Goal: Task Accomplishment & Management: Complete application form

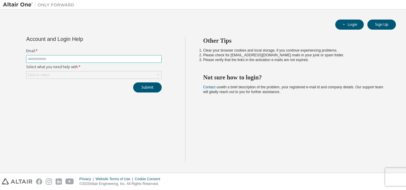
click at [109, 60] on input "text" at bounding box center [94, 59] width 132 height 5
click at [93, 58] on input "text" at bounding box center [94, 59] width 132 height 5
click at [83, 72] on div "Click to select" at bounding box center [93, 75] width 135 height 7
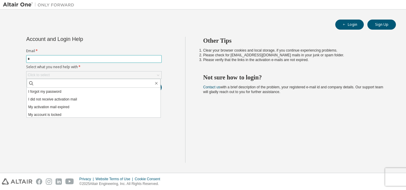
click at [96, 61] on input "*" at bounding box center [94, 59] width 132 height 5
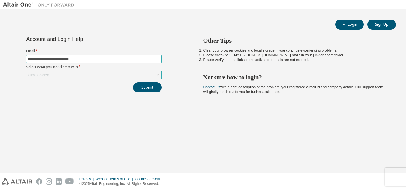
type input "**********"
click at [87, 73] on div "Click to select" at bounding box center [93, 75] width 135 height 7
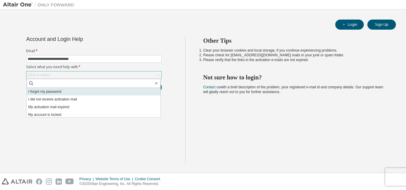
click at [76, 95] on li "I forgot my password" at bounding box center [94, 92] width 134 height 8
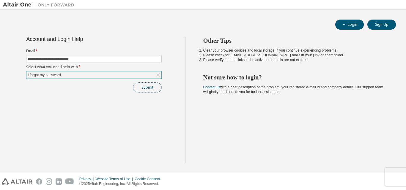
click at [152, 88] on button "Submit" at bounding box center [147, 88] width 29 height 10
click at [128, 76] on div "I forgot my password" at bounding box center [93, 75] width 135 height 7
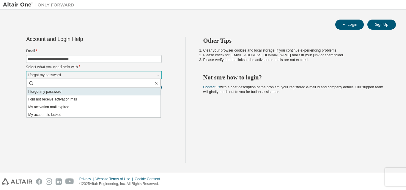
click at [123, 89] on li "I forgot my password" at bounding box center [94, 92] width 134 height 8
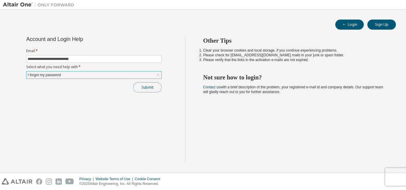
click at [149, 87] on button "Submit" at bounding box center [147, 88] width 29 height 10
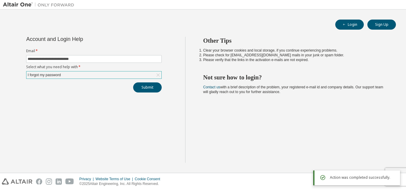
click at [378, 181] on div "Action was completed successfully." at bounding box center [362, 177] width 65 height 7
click at [144, 89] on button "Submit" at bounding box center [147, 88] width 29 height 10
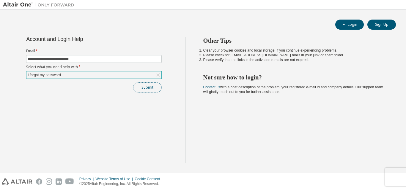
click at [151, 87] on button "Submit" at bounding box center [147, 88] width 29 height 10
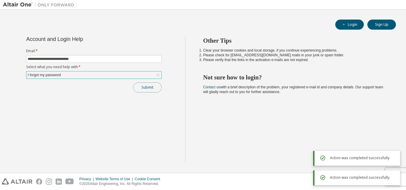
click at [151, 87] on button "Submit" at bounding box center [147, 88] width 29 height 10
click at [151, 87] on div "Submit" at bounding box center [93, 88] width 135 height 10
click at [151, 87] on button "Submit" at bounding box center [147, 88] width 29 height 10
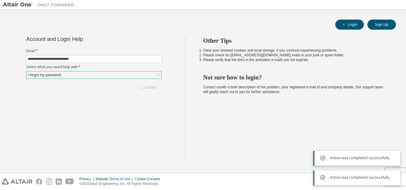
click at [151, 87] on div "Submit" at bounding box center [93, 88] width 135 height 10
click at [151, 87] on button "Submit" at bounding box center [147, 88] width 29 height 10
click at [151, 87] on div "Submit" at bounding box center [93, 88] width 135 height 10
click at [148, 87] on button "Submit" at bounding box center [147, 88] width 29 height 10
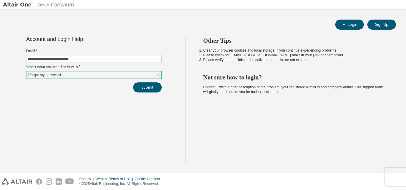
click at [404, 177] on div "Privacy Website Terms of Use Cookie Consent © 2025 Altair Engineering, Inc. All…" at bounding box center [203, 181] width 406 height 17
click at [394, 178] on div "Privacy Website Terms of Use Cookie Consent © 2025 Altair Engineering, Inc. All…" at bounding box center [203, 181] width 406 height 17
click at [395, 176] on div "Privacy Website Terms of Use Cookie Consent © 2025 Altair Engineering, Inc. All…" at bounding box center [203, 181] width 406 height 17
click at [402, 174] on div "Privacy Website Terms of Use Cookie Consent © 2025 Altair Engineering, Inc. All…" at bounding box center [203, 181] width 406 height 17
click at [396, 181] on div "Privacy Website Terms of Use Cookie Consent © 2025 Altair Engineering, Inc. All…" at bounding box center [203, 181] width 406 height 17
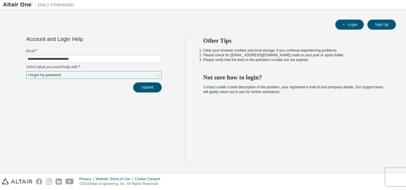
click at [396, 181] on div "Privacy Website Terms of Use Cookie Consent © 2025 Altair Engineering, Inc. All…" at bounding box center [203, 181] width 406 height 17
click at [146, 86] on button "Submit" at bounding box center [147, 88] width 29 height 10
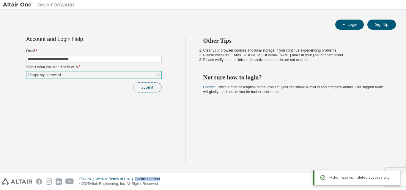
click at [146, 86] on button "Submit" at bounding box center [147, 88] width 29 height 10
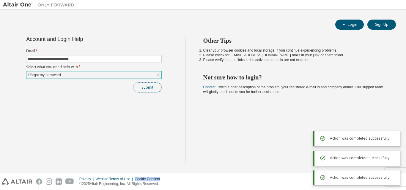
click at [146, 86] on button "Submit" at bounding box center [147, 88] width 29 height 10
click at [146, 86] on div "Submit" at bounding box center [93, 88] width 135 height 10
click at [146, 86] on button "Submit" at bounding box center [147, 88] width 29 height 10
click at [146, 86] on div "Submit" at bounding box center [93, 88] width 135 height 10
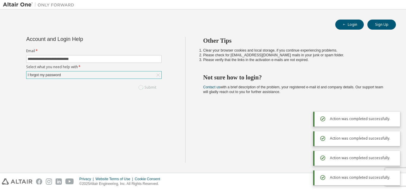
click at [146, 86] on div "Submit" at bounding box center [93, 88] width 135 height 10
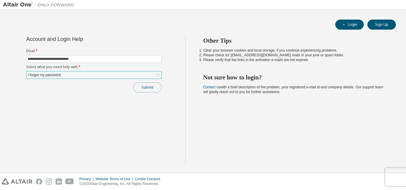
click at [153, 87] on button "Submit" at bounding box center [147, 88] width 29 height 10
click at [142, 89] on button "Submit" at bounding box center [147, 88] width 29 height 10
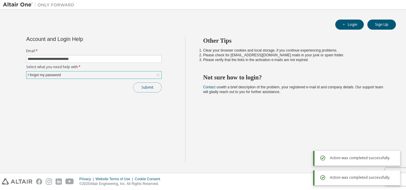
click at [142, 89] on button "Submit" at bounding box center [147, 88] width 29 height 10
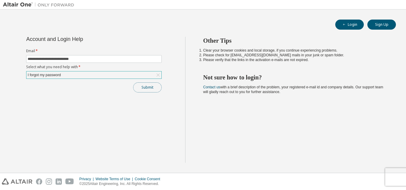
click at [142, 89] on button "Submit" at bounding box center [147, 88] width 29 height 10
click at [91, 78] on div "I forgot my password" at bounding box center [93, 75] width 135 height 7
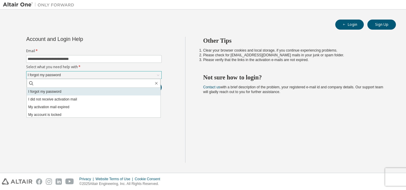
click at [91, 90] on li "I forgot my password" at bounding box center [94, 92] width 134 height 8
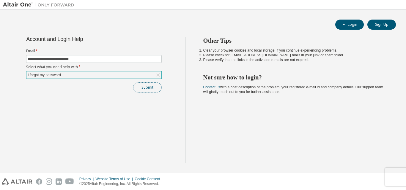
click at [151, 86] on button "Submit" at bounding box center [147, 88] width 29 height 10
click at [149, 86] on button "Submit" at bounding box center [147, 88] width 29 height 10
click at [147, 88] on button "Submit" at bounding box center [147, 88] width 29 height 10
click at [351, 23] on button "Login" at bounding box center [349, 25] width 29 height 10
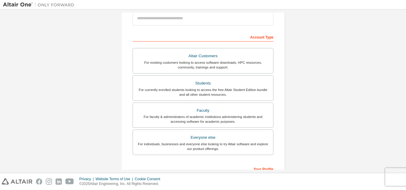
scroll to position [59, 0]
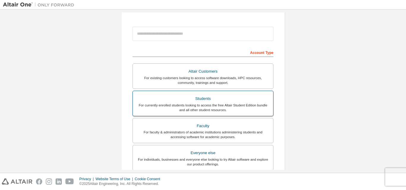
click at [219, 102] on div "Students" at bounding box center [202, 99] width 133 height 8
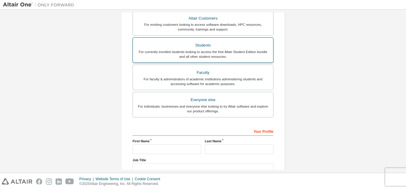
scroll to position [172, 0]
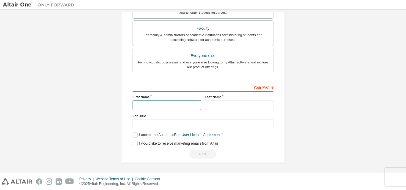
click at [156, 105] on input "text" at bounding box center [166, 105] width 69 height 10
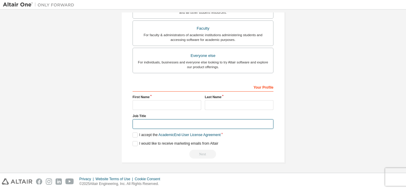
click at [159, 121] on input "text" at bounding box center [202, 124] width 141 height 10
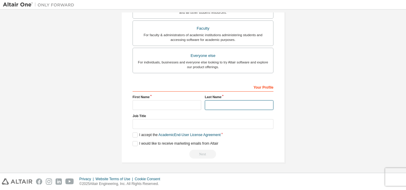
click at [228, 106] on input "text" at bounding box center [239, 105] width 69 height 10
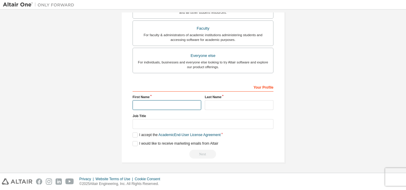
click at [170, 101] on input "text" at bounding box center [166, 105] width 69 height 10
type input "******"
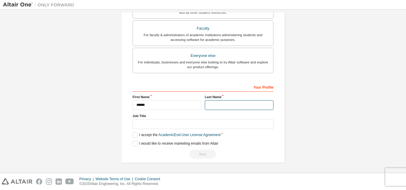
click at [225, 105] on input "text" at bounding box center [239, 105] width 69 height 10
type input "**********"
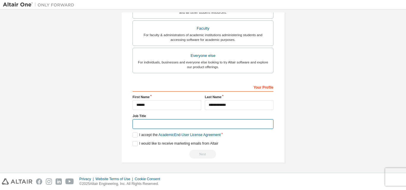
click at [141, 122] on input "text" at bounding box center [202, 124] width 141 height 10
type input "*******"
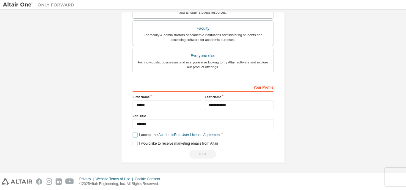
click at [136, 135] on label "I accept the Academic End-User License Agreement" at bounding box center [176, 135] width 88 height 5
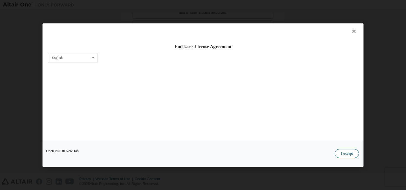
click at [350, 154] on button "I Accept" at bounding box center [346, 153] width 24 height 9
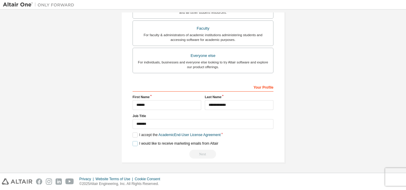
click at [134, 144] on label "I would like to receive marketing emails from Altair" at bounding box center [175, 143] width 86 height 5
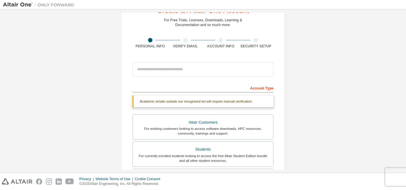
scroll to position [83, 0]
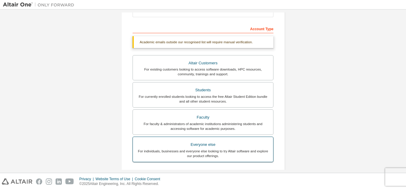
click at [180, 143] on div "Everyone else" at bounding box center [202, 145] width 133 height 8
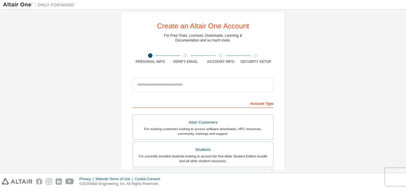
scroll to position [0, 0]
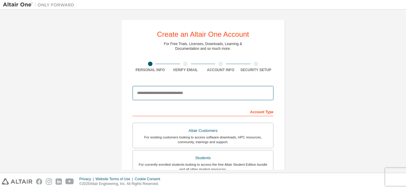
click at [189, 94] on input "email" at bounding box center [202, 93] width 141 height 14
type input "**********"
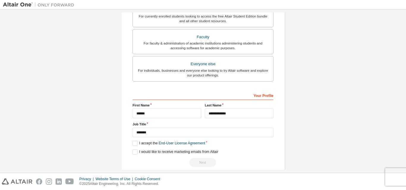
scroll to position [157, 0]
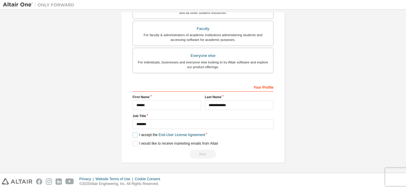
click at [132, 137] on label "I accept the End-User License Agreement" at bounding box center [168, 135] width 72 height 5
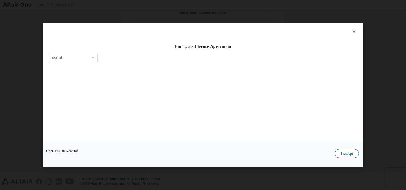
click at [345, 156] on button "I Accept" at bounding box center [346, 153] width 24 height 9
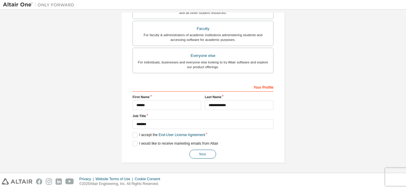
click at [205, 153] on button "Next" at bounding box center [202, 154] width 27 height 9
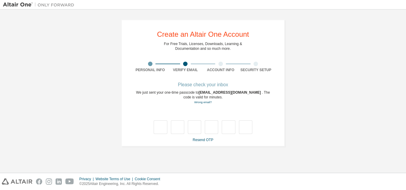
scroll to position [0, 0]
click at [204, 141] on link "Resend OTP" at bounding box center [202, 140] width 20 height 4
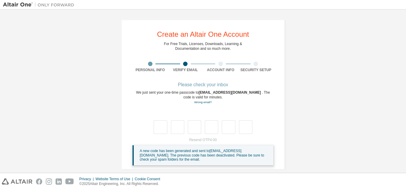
scroll to position [7, 0]
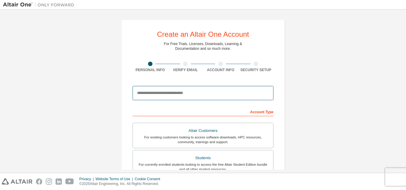
click at [171, 88] on input "email" at bounding box center [202, 93] width 141 height 14
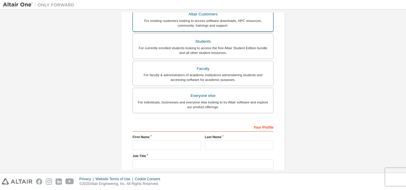
scroll to position [119, 0]
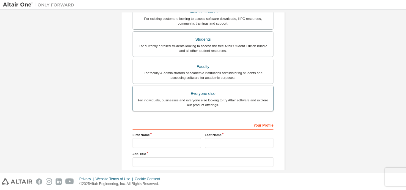
type input "**********"
click at [197, 99] on div "For individuals, businesses and everyone else looking to try Altair software an…" at bounding box center [202, 103] width 133 height 10
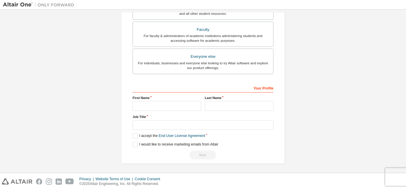
scroll to position [157, 0]
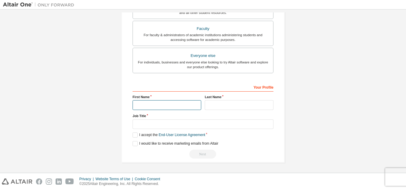
click at [184, 107] on input "text" at bounding box center [166, 105] width 69 height 10
type input "******"
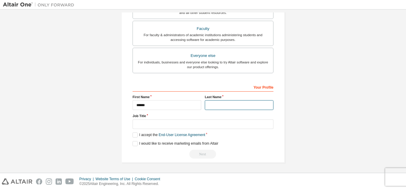
click at [216, 104] on input "text" at bounding box center [239, 105] width 69 height 10
type input "**********"
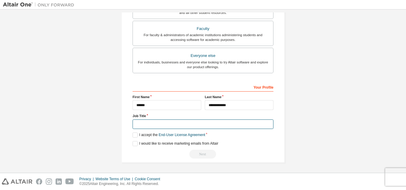
click at [170, 124] on input "text" at bounding box center [202, 125] width 141 height 10
type input "*******"
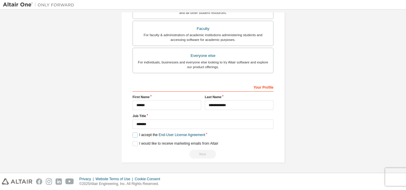
click at [133, 133] on label "I accept the End-User License Agreement" at bounding box center [168, 135] width 72 height 5
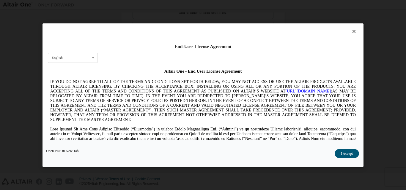
scroll to position [0, 0]
click at [345, 147] on div "Open PDF in New Tab I Accept" at bounding box center [202, 153] width 321 height 27
click at [346, 150] on button "I Accept" at bounding box center [346, 153] width 24 height 9
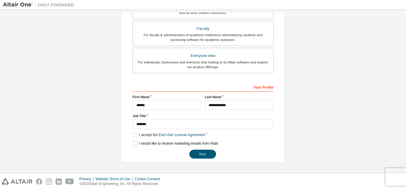
click at [177, 143] on label "I would like to receive marketing emails from Altair" at bounding box center [175, 143] width 86 height 5
click at [196, 151] on button "Next" at bounding box center [202, 154] width 27 height 9
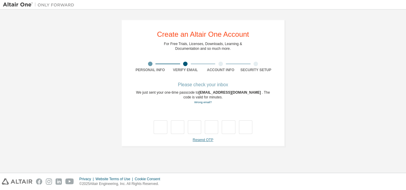
click at [199, 141] on link "Resend OTP" at bounding box center [202, 140] width 20 height 4
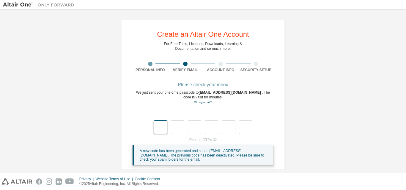
click at [160, 132] on input "text" at bounding box center [160, 128] width 13 height 14
type input "*"
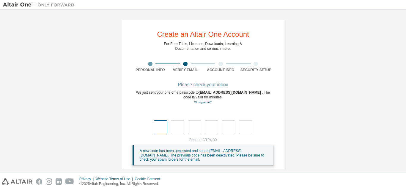
type input "*"
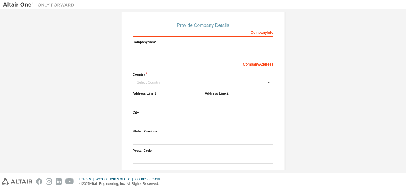
scroll to position [81, 0]
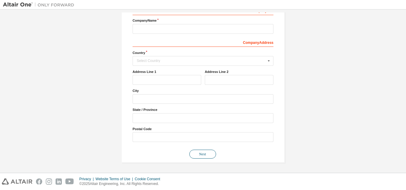
click at [197, 154] on button "Next" at bounding box center [202, 154] width 27 height 9
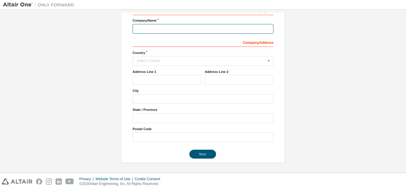
click at [147, 27] on input "text" at bounding box center [202, 29] width 141 height 10
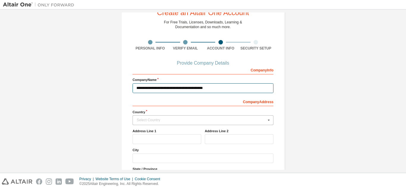
type input "**********"
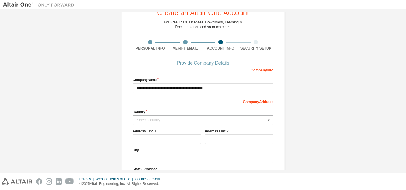
click at [166, 122] on div "Select Country" at bounding box center [201, 120] width 129 height 4
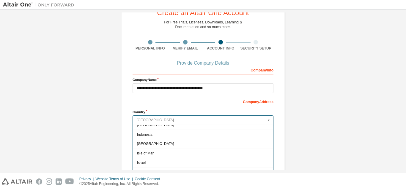
scroll to position [921, 0]
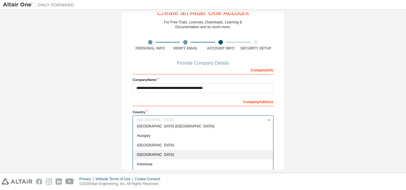
click at [181, 153] on span "India" at bounding box center [203, 155] width 132 height 4
type input "***"
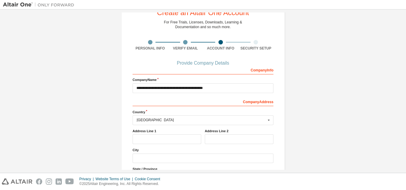
scroll to position [51, 0]
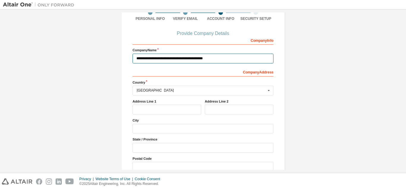
drag, startPoint x: 134, startPoint y: 59, endPoint x: 205, endPoint y: 64, distance: 71.2
click at [205, 64] on div "**********" at bounding box center [202, 103] width 141 height 137
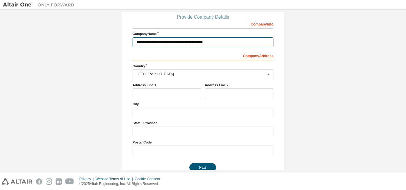
scroll to position [81, 0]
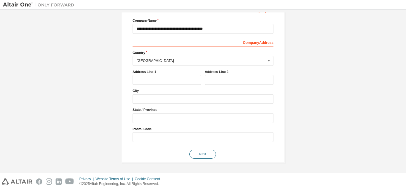
click at [202, 155] on button "Next" at bounding box center [202, 154] width 27 height 9
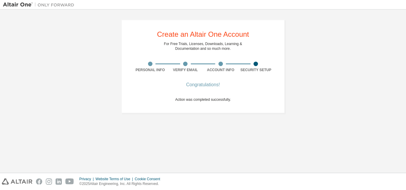
click at [204, 87] on div "Congratulations!" at bounding box center [203, 85] width 56 height 4
click at [220, 66] on div at bounding box center [220, 64] width 4 height 4
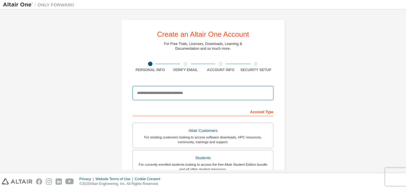
click at [187, 93] on input "email" at bounding box center [202, 93] width 141 height 14
type input "**********"
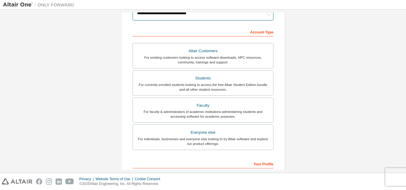
scroll to position [148, 0]
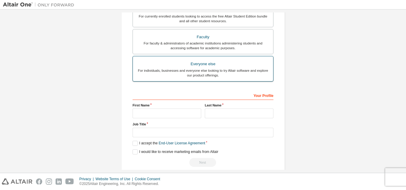
click at [199, 69] on div "For individuals, businesses and everyone else looking to try Altair software an…" at bounding box center [202, 73] width 133 height 10
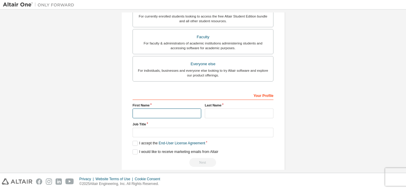
click at [175, 118] on input "text" at bounding box center [166, 114] width 69 height 10
type input "******"
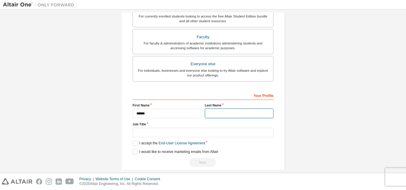
click at [223, 112] on input "text" at bounding box center [239, 114] width 69 height 10
type input "**********"
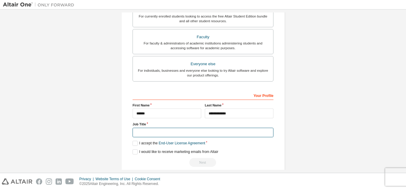
click at [184, 132] on input "text" at bounding box center [202, 133] width 141 height 10
type input "*******"
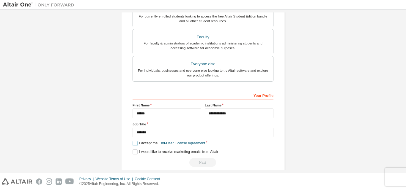
click at [134, 143] on label "I accept the End-User License Agreement" at bounding box center [168, 143] width 72 height 5
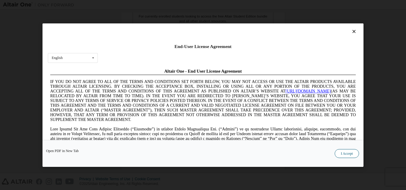
scroll to position [0, 0]
click at [349, 154] on button "I Accept" at bounding box center [346, 153] width 24 height 9
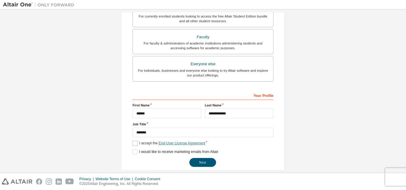
scroll to position [157, 0]
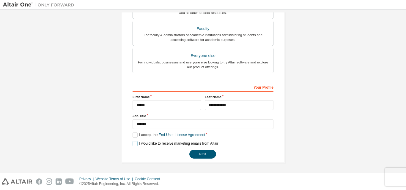
click at [136, 144] on label "I would like to receive marketing emails from Altair" at bounding box center [175, 143] width 86 height 5
click at [208, 155] on button "Next" at bounding box center [202, 154] width 27 height 9
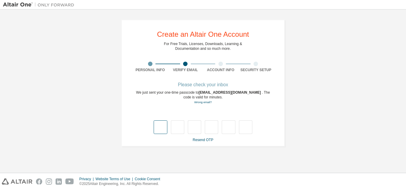
click at [164, 126] on input "text" at bounding box center [160, 128] width 13 height 14
type input "*"
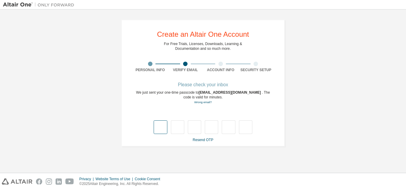
type input "*"
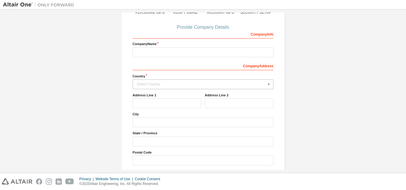
scroll to position [59, 0]
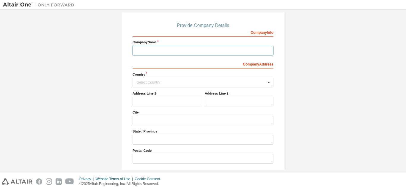
click at [170, 50] on input "text" at bounding box center [202, 51] width 141 height 10
click at [158, 52] on input "text" at bounding box center [202, 51] width 141 height 10
paste input "**********"
type input "**********"
click at [160, 78] on input "text" at bounding box center [203, 82] width 140 height 9
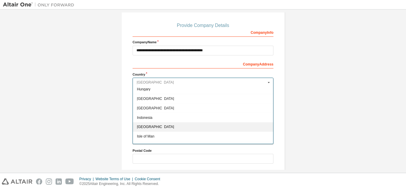
scroll to position [921, 0]
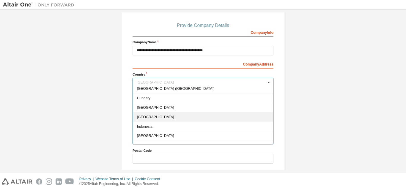
click at [150, 114] on div "India" at bounding box center [203, 117] width 140 height 10
type input "***"
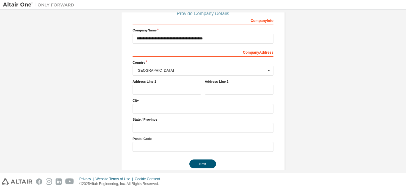
scroll to position [81, 0]
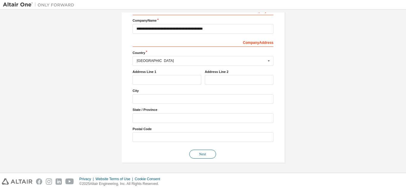
click at [206, 155] on button "Next" at bounding box center [202, 154] width 27 height 9
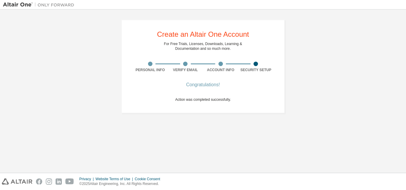
click at [208, 86] on div "Congratulations!" at bounding box center [203, 85] width 56 height 4
click at [190, 101] on span "Action was completed successfully." at bounding box center [203, 100] width 56 height 4
click at [199, 85] on div "Congratulations!" at bounding box center [203, 85] width 56 height 4
click at [227, 84] on div "Congratulations!" at bounding box center [203, 85] width 56 height 4
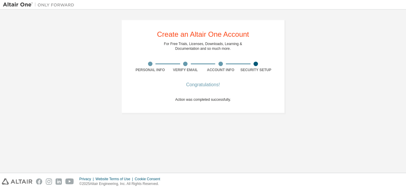
click at [222, 65] on div at bounding box center [220, 64] width 4 height 4
click at [203, 87] on div "Congratulations!" at bounding box center [203, 85] width 56 height 4
